Goal: Task Accomplishment & Management: Manage account settings

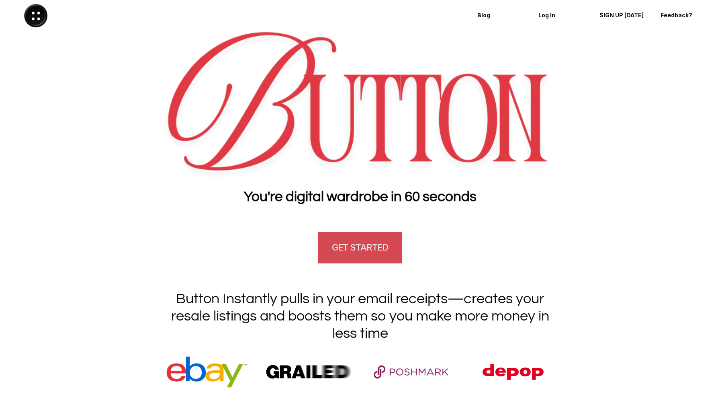
click at [341, 242] on h4 "GET STARTED" at bounding box center [360, 247] width 56 height 12
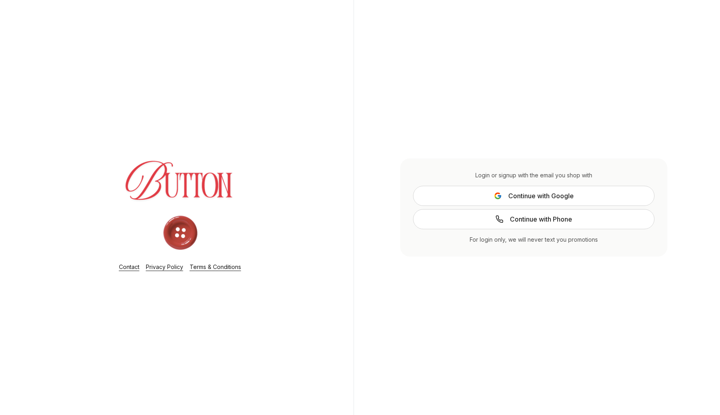
click at [527, 193] on span "Continue with Google" at bounding box center [542, 196] width 66 height 10
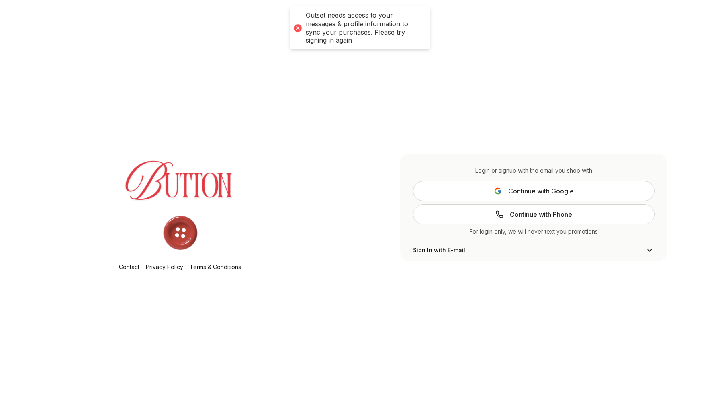
click at [480, 195] on button "Continue with Google" at bounding box center [534, 191] width 242 height 20
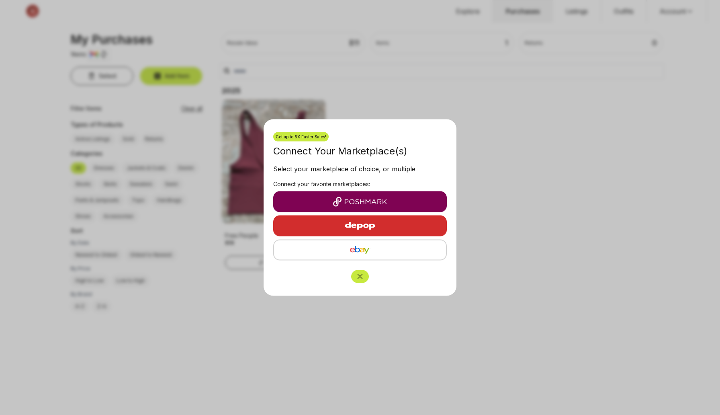
click at [359, 279] on icon "Close" at bounding box center [360, 277] width 8 height 8
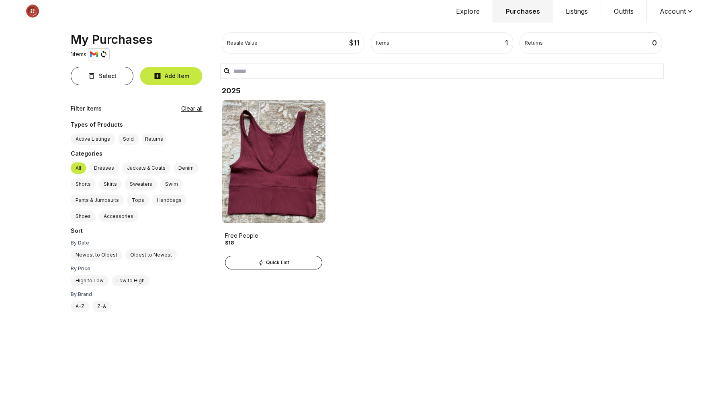
click at [679, 14] on button "Account" at bounding box center [677, 11] width 60 height 23
click at [662, 21] on span "Profile" at bounding box center [672, 26] width 71 height 14
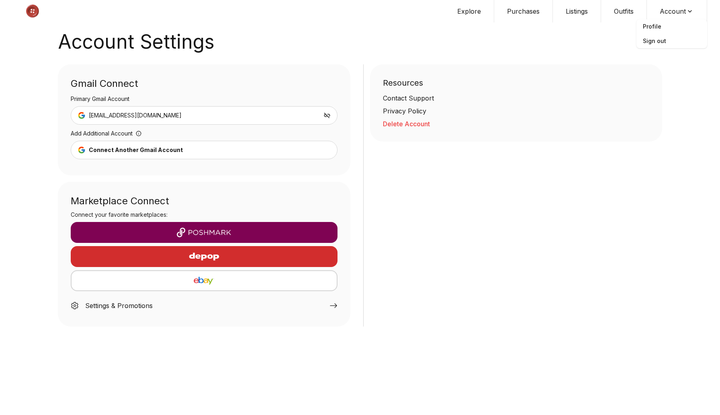
click at [463, 16] on button "Explore" at bounding box center [470, 11] width 50 height 23
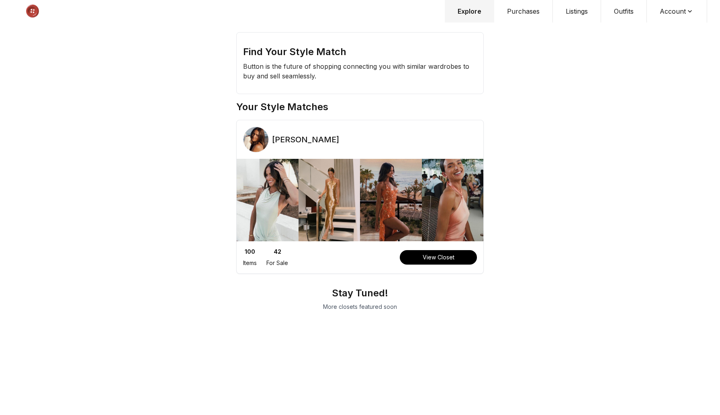
click at [441, 257] on button "View Closet" at bounding box center [438, 257] width 77 height 14
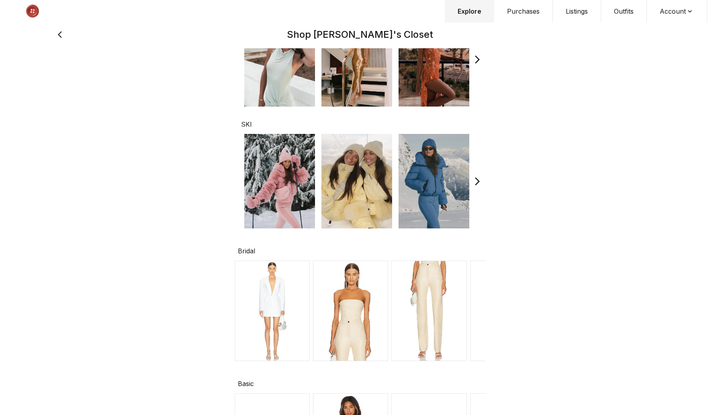
scroll to position [138, 0]
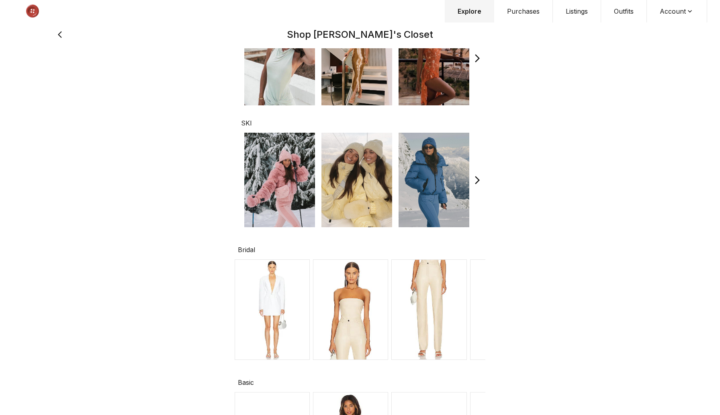
click at [442, 283] on img at bounding box center [429, 309] width 75 height 101
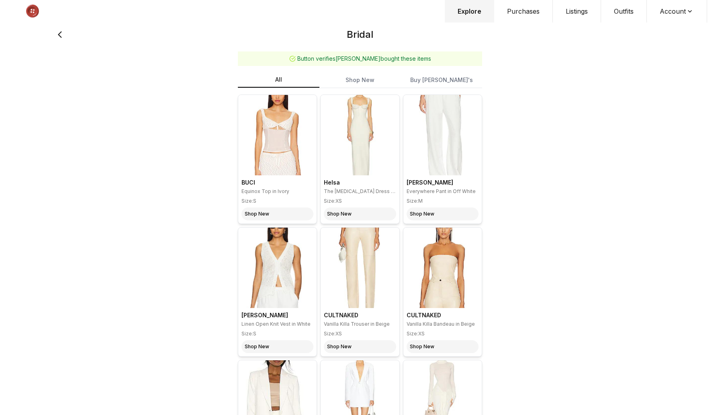
click at [351, 156] on img at bounding box center [360, 135] width 78 height 80
click at [350, 129] on img at bounding box center [360, 135] width 78 height 80
click at [254, 143] on img at bounding box center [277, 135] width 78 height 80
click at [267, 213] on div "Shop New" at bounding box center [257, 214] width 25 height 6
click at [57, 37] on icon at bounding box center [60, 34] width 11 height 19
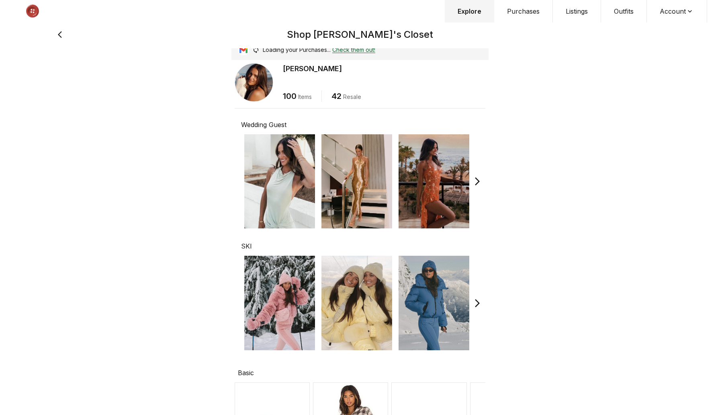
scroll to position [622, 0]
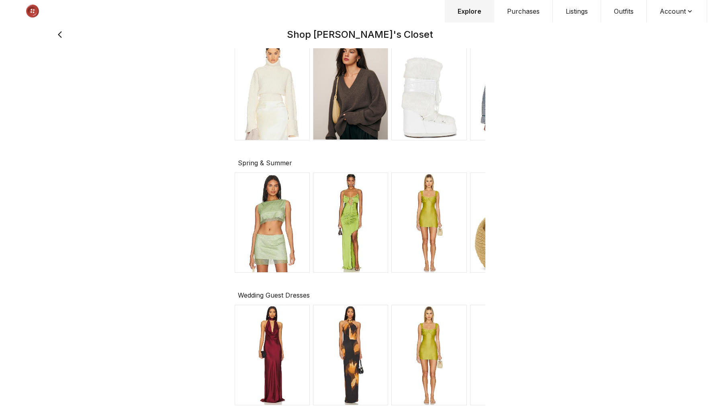
click at [563, 11] on button "Listings" at bounding box center [577, 11] width 48 height 23
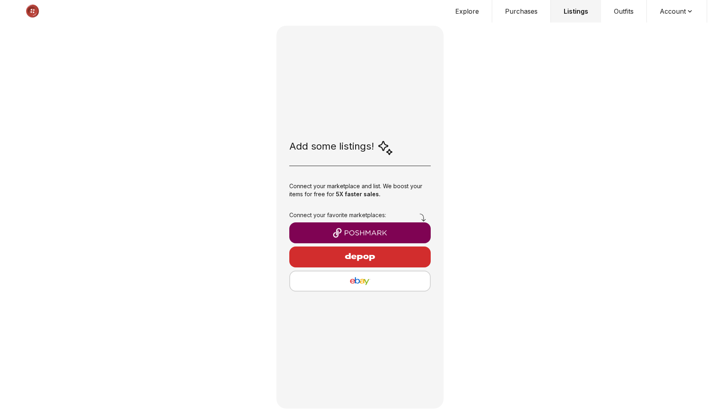
click at [570, 12] on button "Listings" at bounding box center [576, 11] width 50 height 23
click at [383, 227] on button "button" at bounding box center [360, 232] width 142 height 21
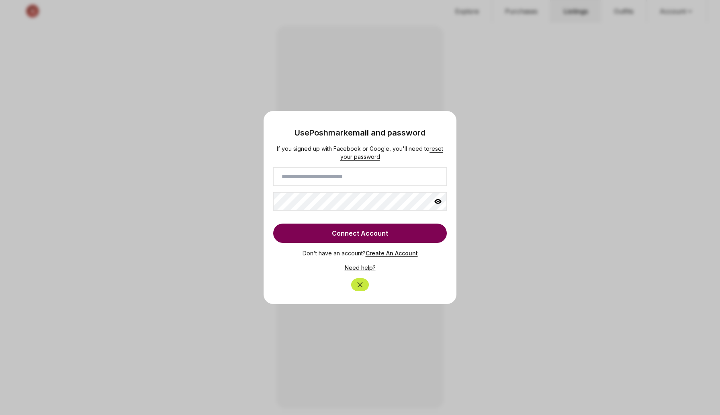
click at [359, 176] on input at bounding box center [360, 176] width 174 height 18
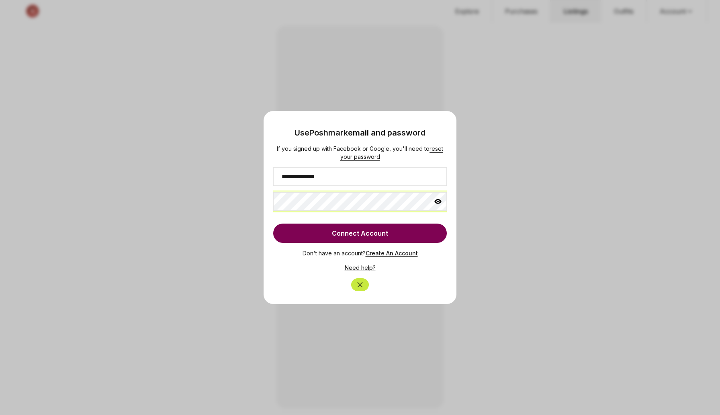
click at [273, 224] on button "Connect Account" at bounding box center [360, 233] width 174 height 19
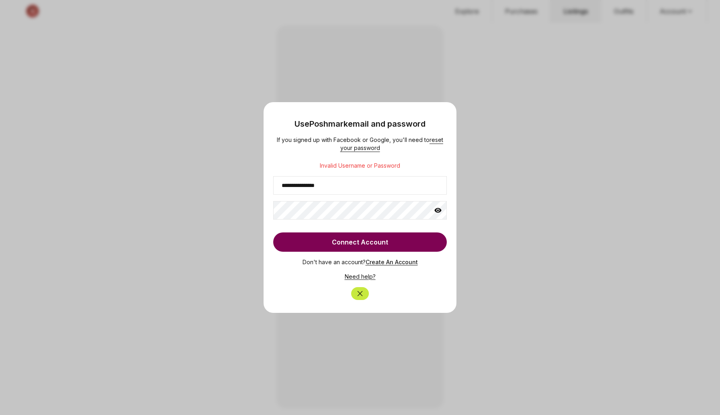
click at [435, 212] on icon at bounding box center [438, 210] width 8 height 8
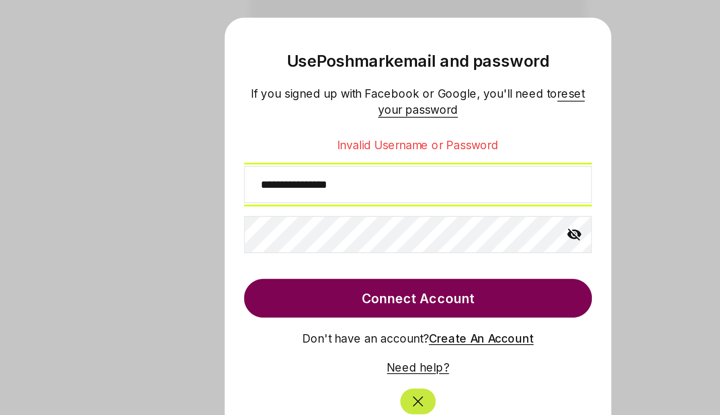
click at [295, 187] on input "**********" at bounding box center [360, 185] width 174 height 18
type input "**********"
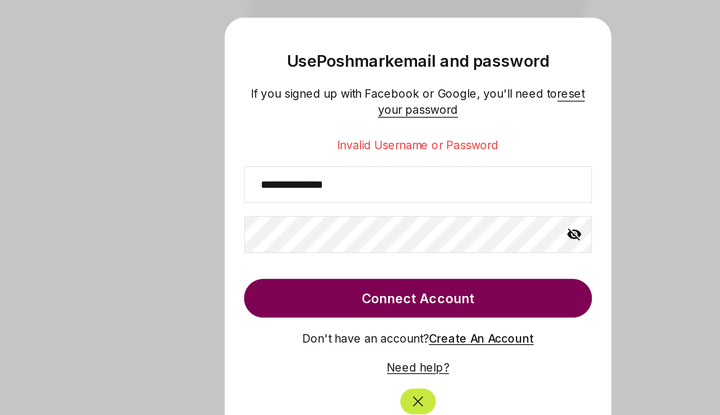
click at [312, 238] on button "Connect Account" at bounding box center [360, 241] width 174 height 19
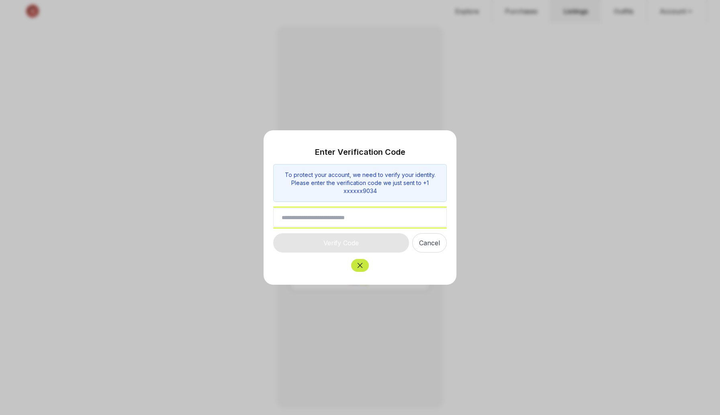
click at [329, 217] on input "text" at bounding box center [360, 217] width 174 height 18
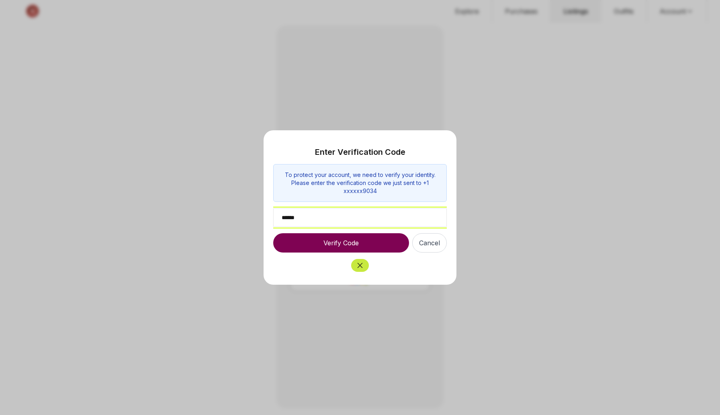
type input "******"
click at [345, 242] on button "Verify Code" at bounding box center [341, 242] width 136 height 19
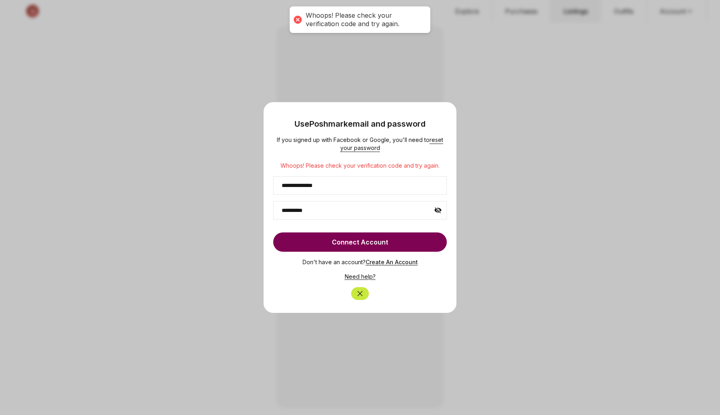
click at [387, 240] on button "Connect Account" at bounding box center [360, 241] width 174 height 19
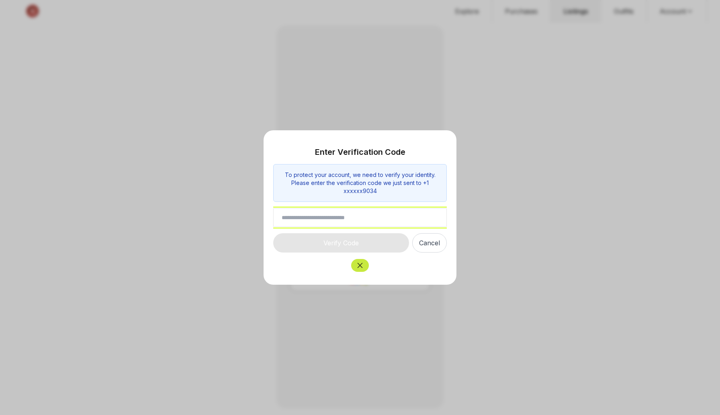
click at [361, 211] on input "text" at bounding box center [360, 217] width 174 height 18
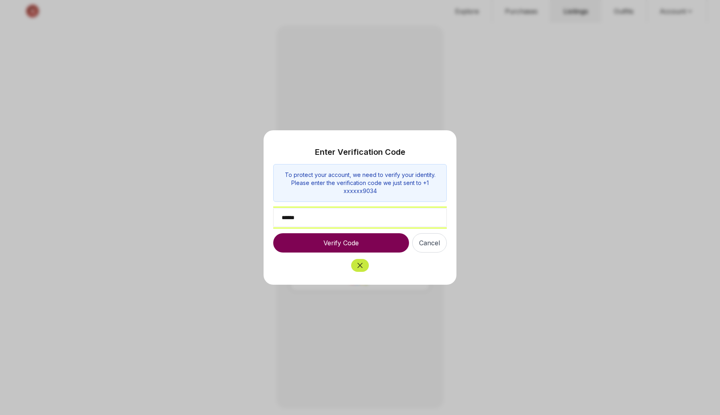
type input "******"
click at [375, 244] on button "Verify Code" at bounding box center [341, 242] width 136 height 19
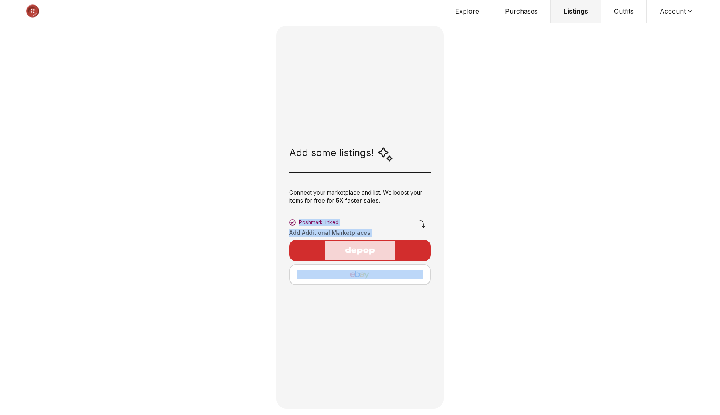
drag, startPoint x: 456, startPoint y: 303, endPoint x: 533, endPoint y: 212, distance: 119.8
click at [540, 204] on div "Add some listings! Connect your marketplace and list. We boost your items for f…" at bounding box center [360, 207] width 720 height 415
click at [515, 179] on div "Add some listings! Connect your marketplace and list. We boost your items for f…" at bounding box center [360, 207] width 720 height 415
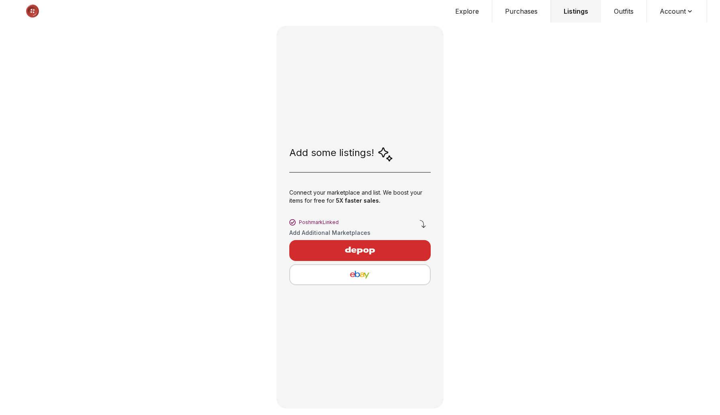
click at [516, 13] on button "Purchases" at bounding box center [522, 11] width 59 height 23
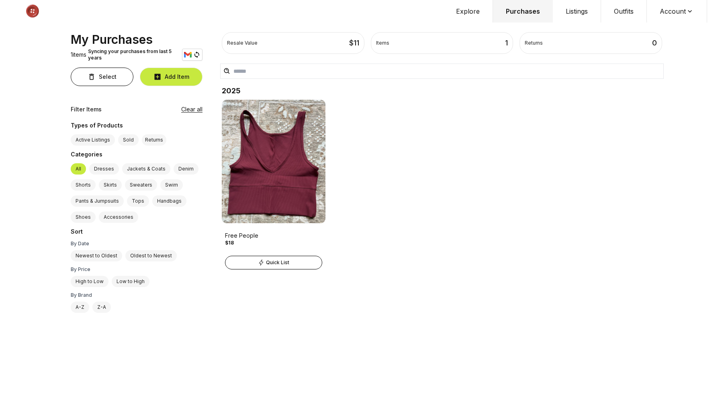
click at [474, 12] on button "Explore" at bounding box center [468, 11] width 50 height 23
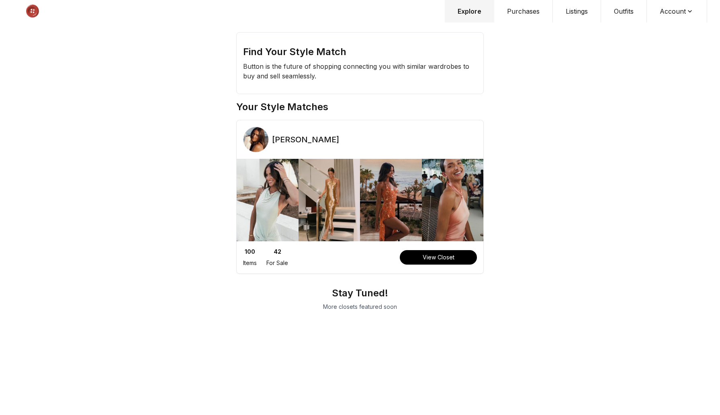
click at [623, 12] on button "Outfits" at bounding box center [624, 11] width 46 height 23
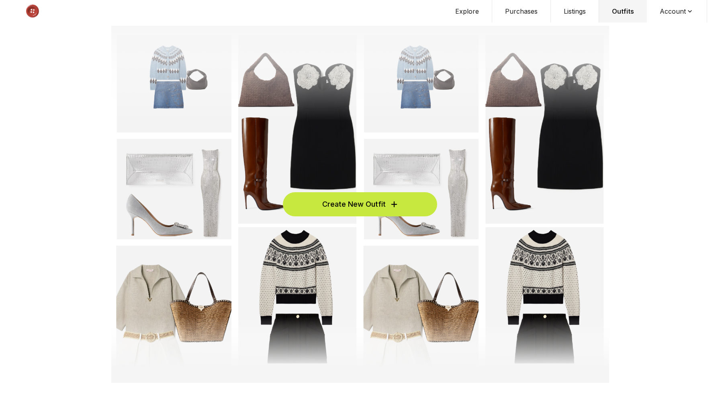
click at [574, 10] on button "Listings" at bounding box center [575, 11] width 48 height 23
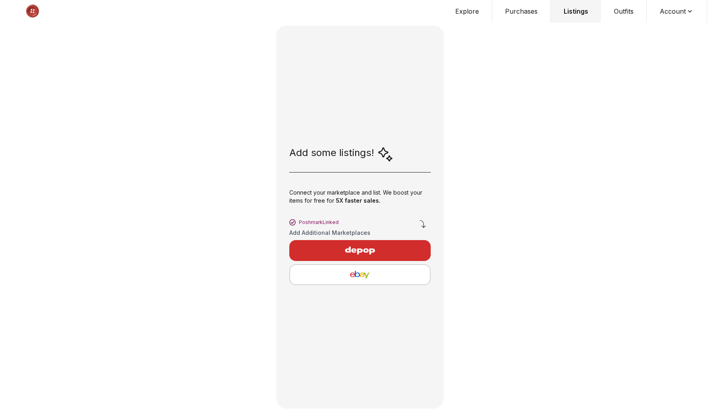
click at [372, 159] on div "Add some listings!" at bounding box center [341, 154] width 104 height 16
click at [398, 270] on img "button" at bounding box center [360, 275] width 127 height 10
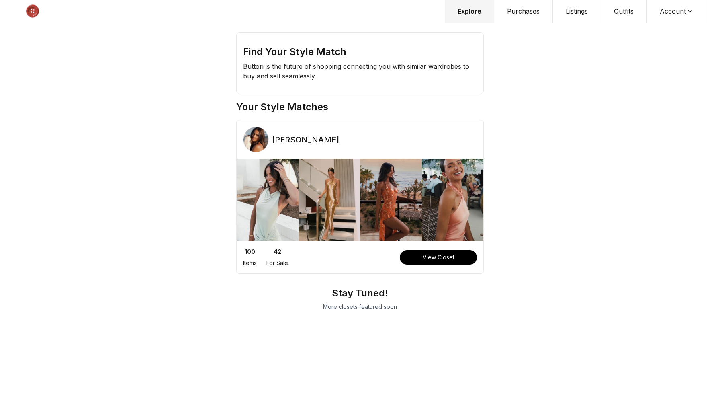
click at [569, 12] on button "Listings" at bounding box center [577, 11] width 48 height 23
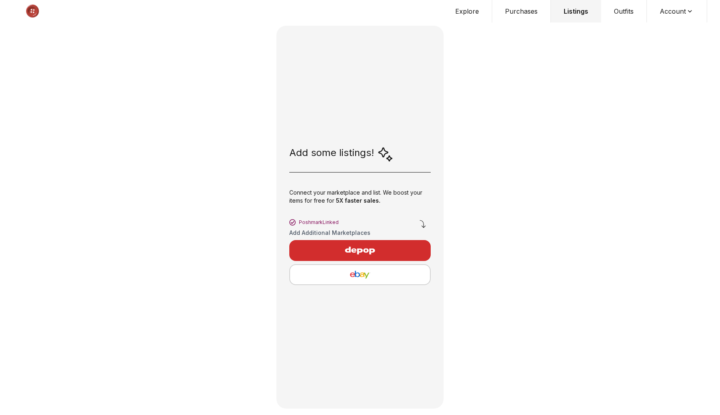
click at [365, 160] on div "Add some listings!" at bounding box center [341, 154] width 104 height 16
click at [399, 272] on img "button" at bounding box center [360, 275] width 127 height 10
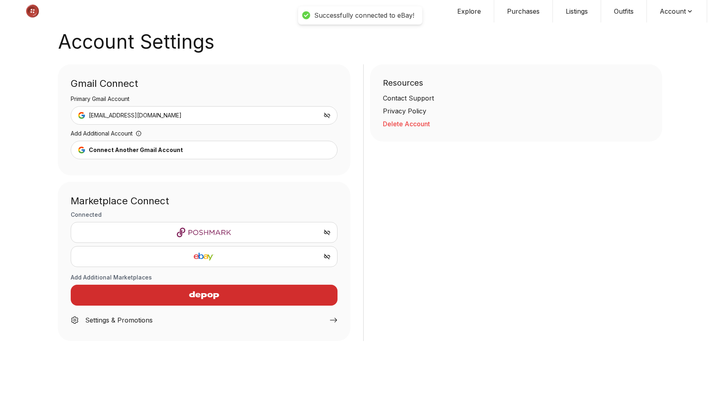
click at [681, 4] on button "Account" at bounding box center [677, 11] width 60 height 23
click at [658, 23] on span "Profile" at bounding box center [672, 26] width 71 height 14
click at [335, 316] on icon at bounding box center [334, 320] width 8 height 8
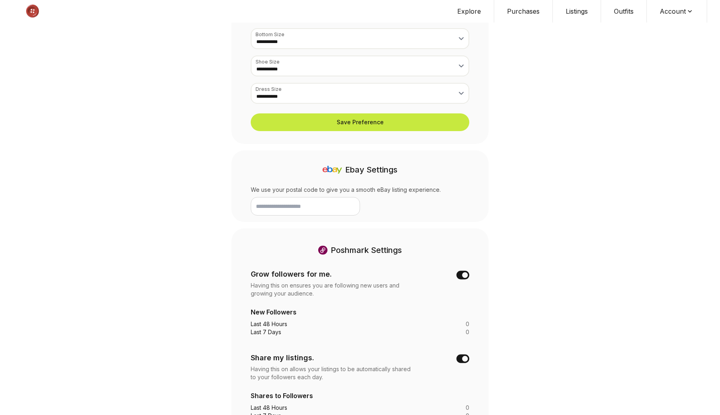
scroll to position [142, 0]
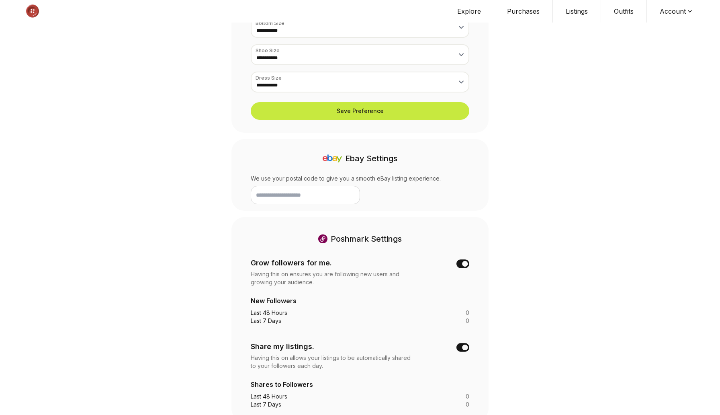
click at [326, 191] on input "text" at bounding box center [305, 195] width 109 height 18
type input "*****"
click at [555, 359] on div "**********" at bounding box center [360, 140] width 720 height 564
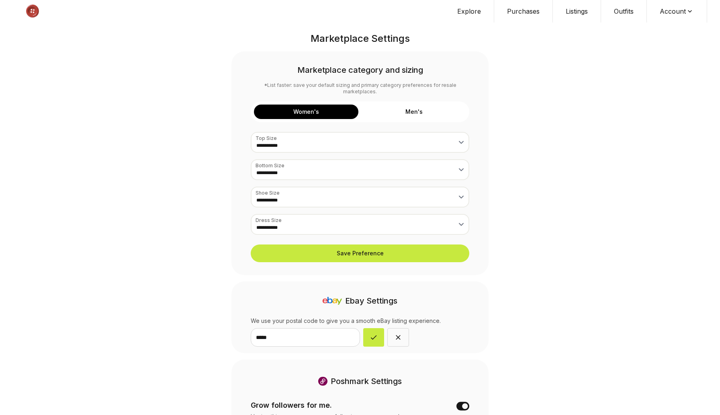
click at [535, 17] on button "Purchases" at bounding box center [524, 11] width 59 height 23
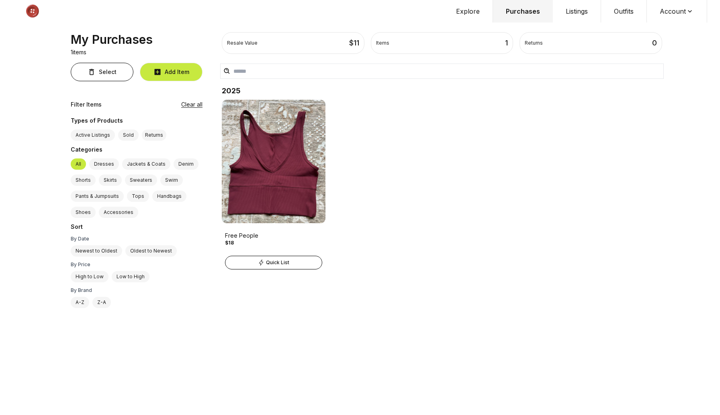
click at [466, 12] on button "Explore" at bounding box center [468, 11] width 50 height 23
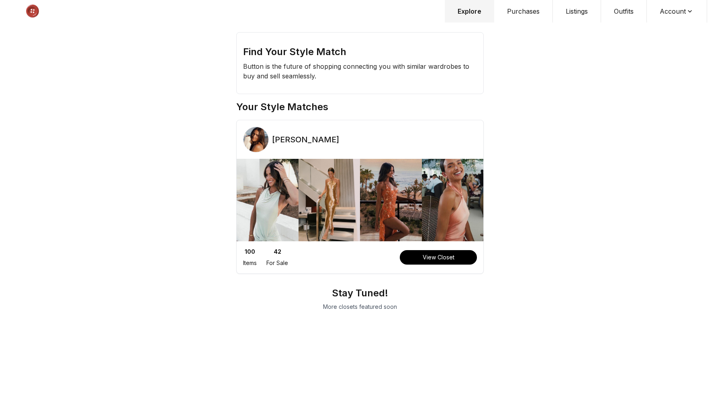
click at [428, 259] on button "View Closet" at bounding box center [438, 257] width 77 height 14
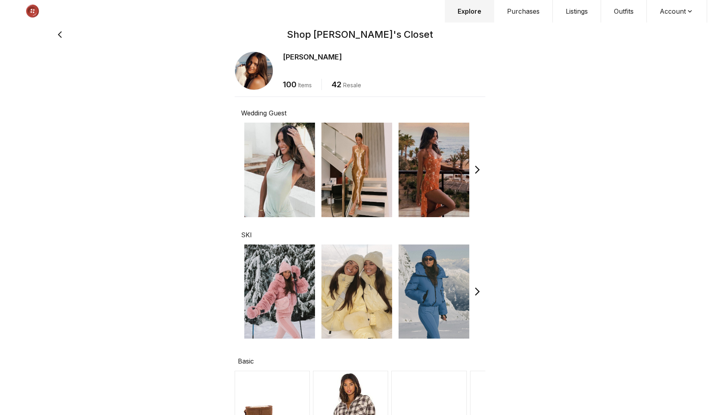
scroll to position [596, 0]
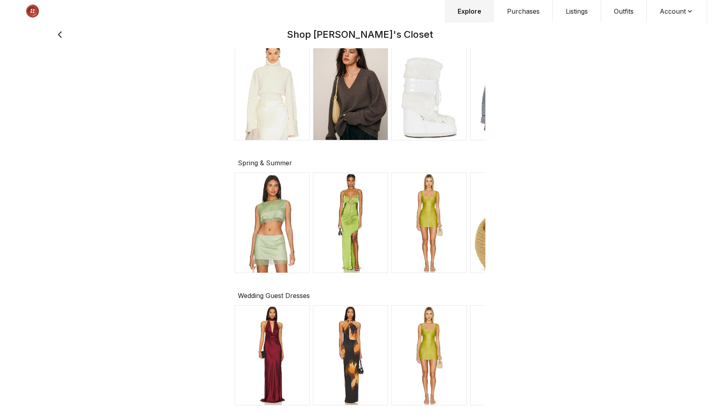
click at [374, 263] on img at bounding box center [350, 222] width 75 height 101
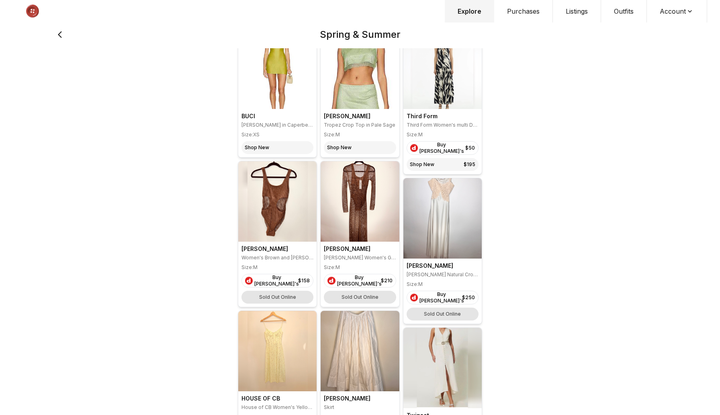
scroll to position [200, 0]
click at [624, 11] on button "Outfits" at bounding box center [624, 11] width 46 height 23
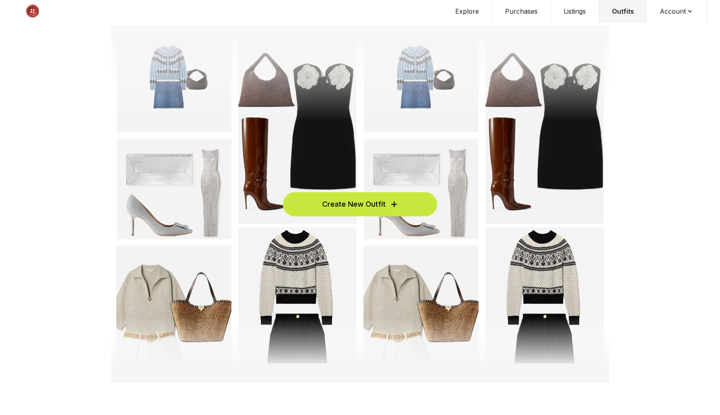
click at [400, 195] on button "Create New Outfit" at bounding box center [360, 204] width 154 height 24
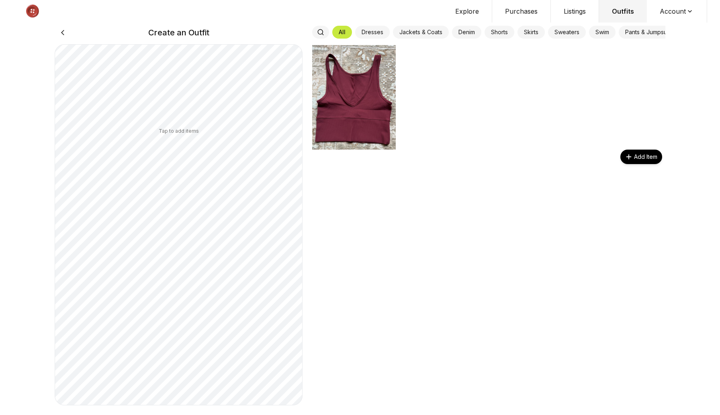
click at [585, 10] on button "Listings" at bounding box center [575, 11] width 48 height 23
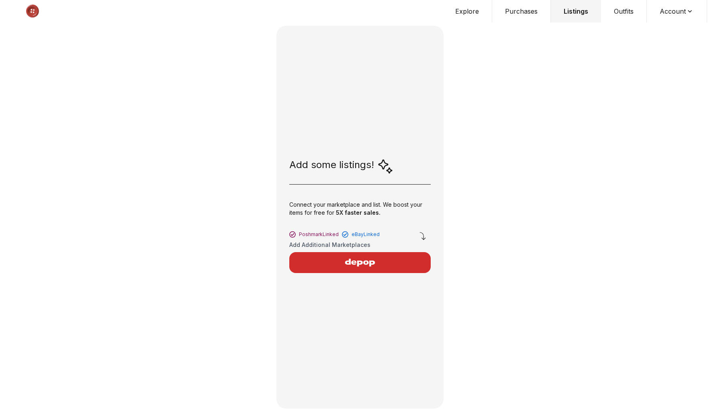
click at [399, 263] on div "button" at bounding box center [360, 262] width 129 height 19
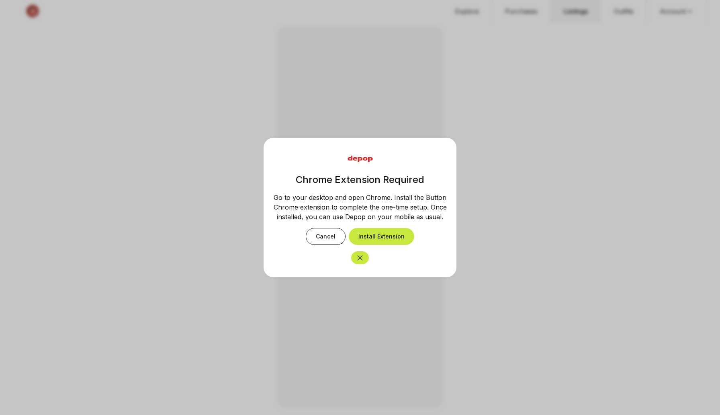
click at [357, 254] on icon "Close" at bounding box center [360, 258] width 8 height 8
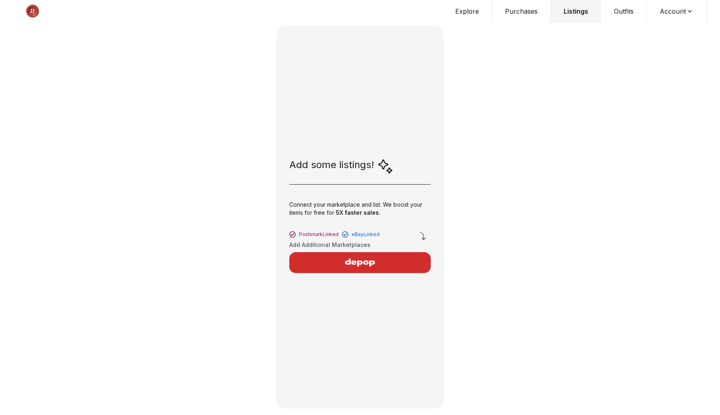
click at [633, 21] on button "Outfits" at bounding box center [624, 11] width 46 height 23
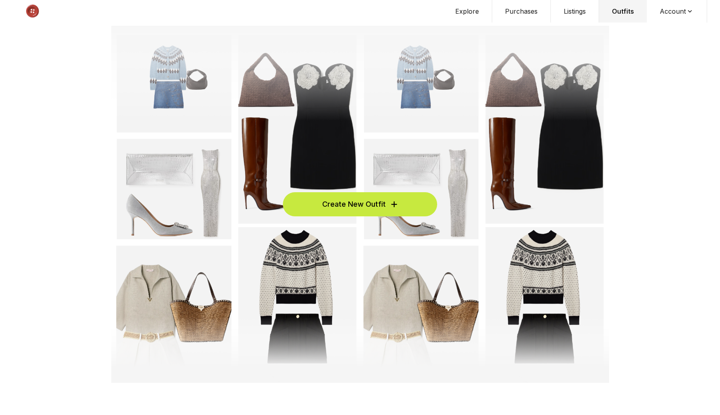
click at [521, 12] on button "Purchases" at bounding box center [522, 11] width 59 height 23
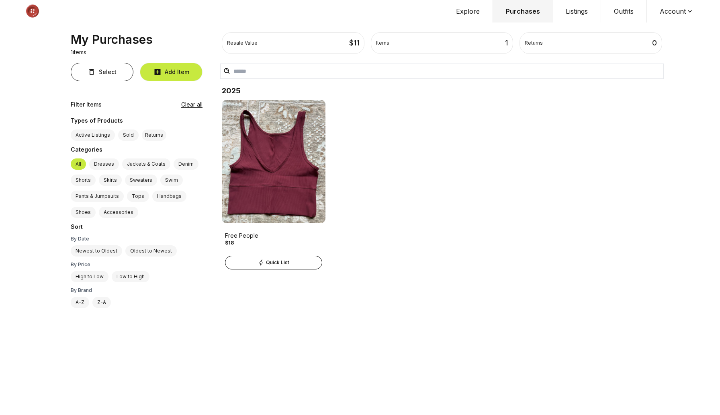
click at [466, 10] on button "Explore" at bounding box center [468, 11] width 50 height 23
